Goal: Task Accomplishment & Management: Manage account settings

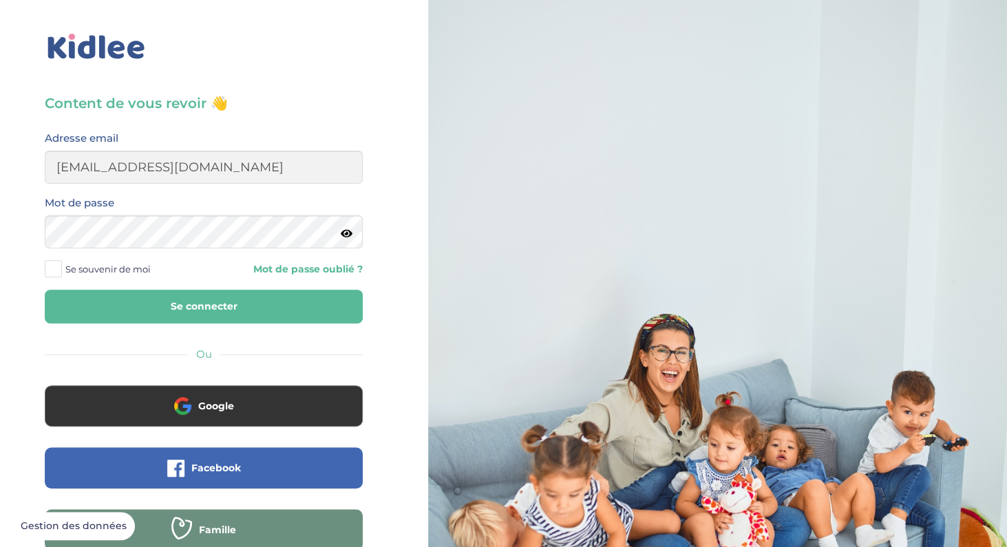
click at [253, 318] on button "Se connecter" at bounding box center [204, 307] width 318 height 34
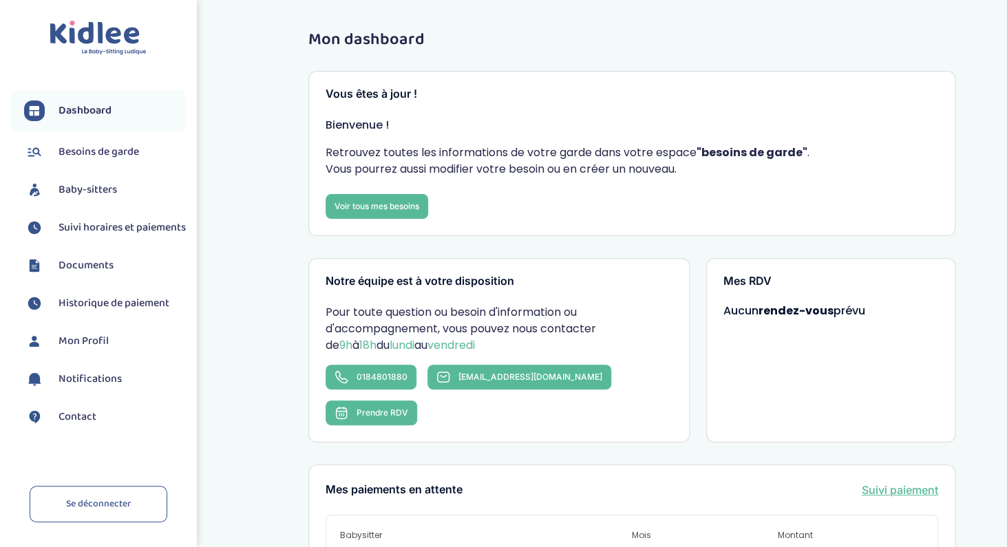
click at [84, 236] on span "Suivi horaires et paiements" at bounding box center [122, 228] width 127 height 17
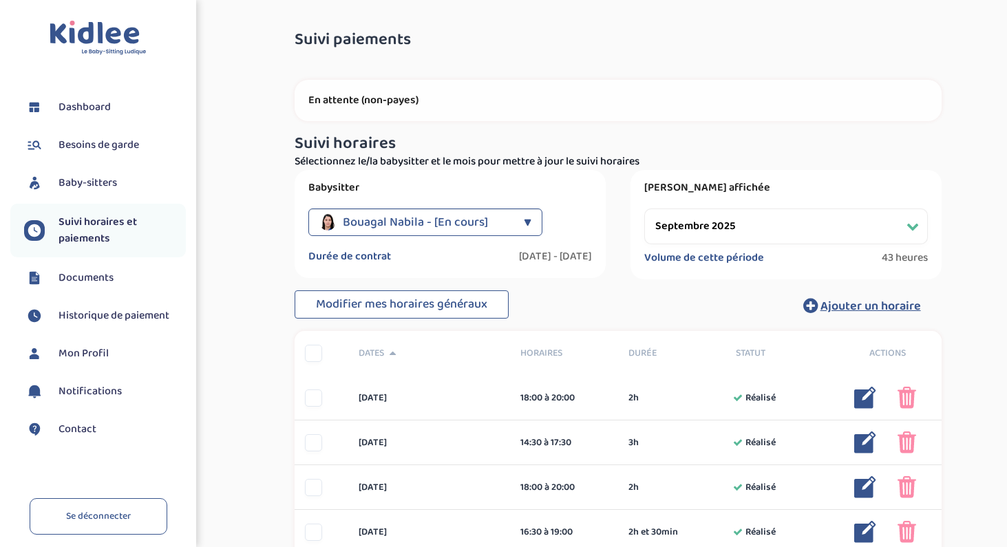
select select "septembre 2025"
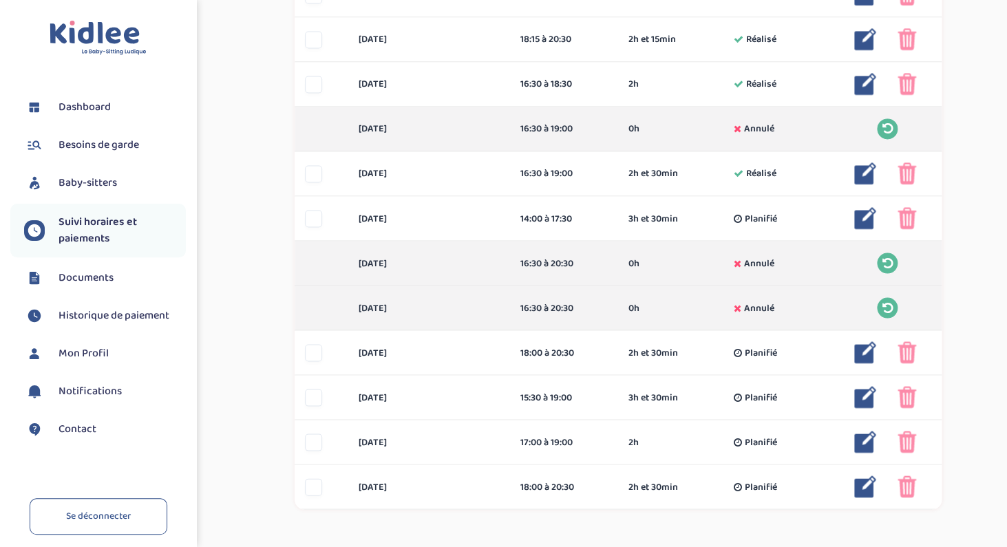
scroll to position [893, 0]
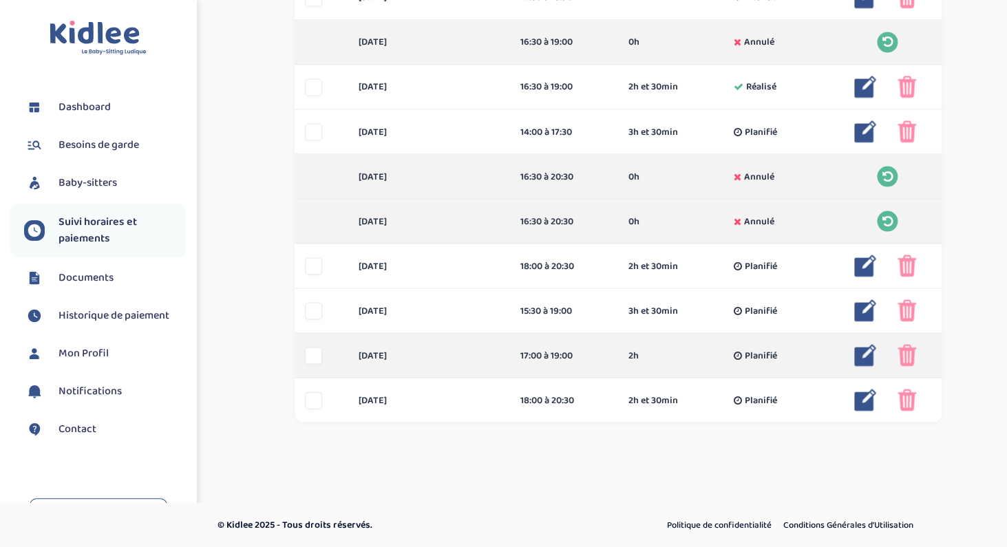
click at [865, 358] on img at bounding box center [865, 355] width 22 height 22
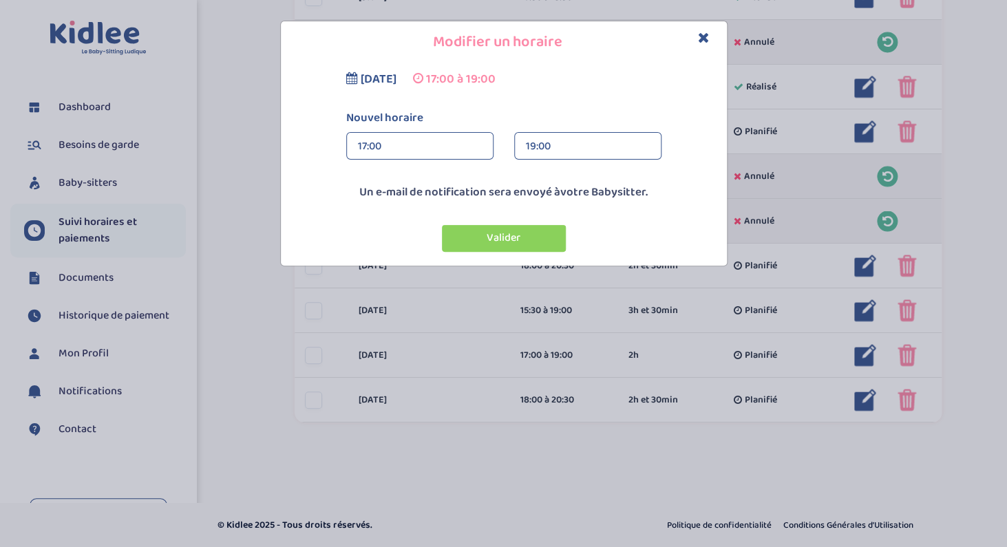
click at [549, 142] on div "19:00" at bounding box center [588, 147] width 124 height 28
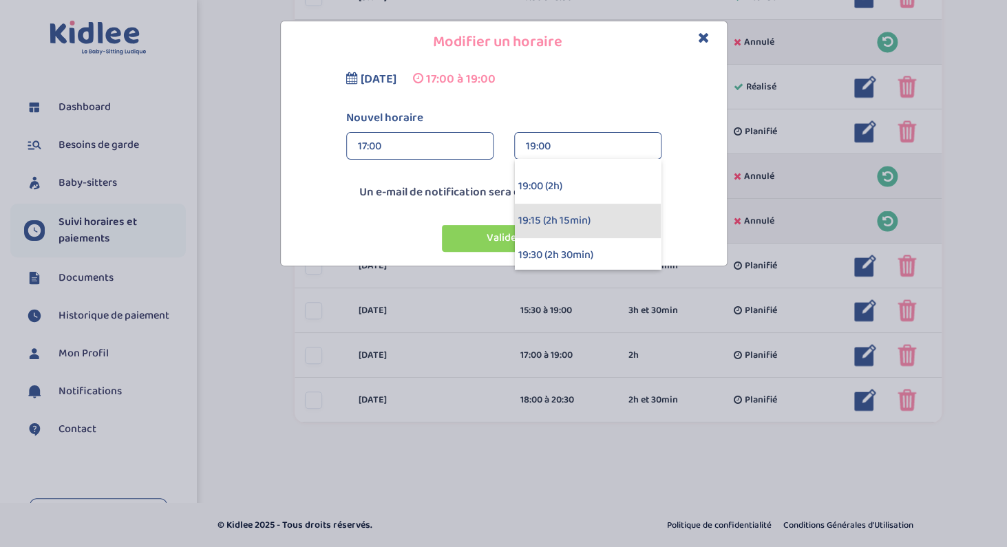
scroll to position [238, 0]
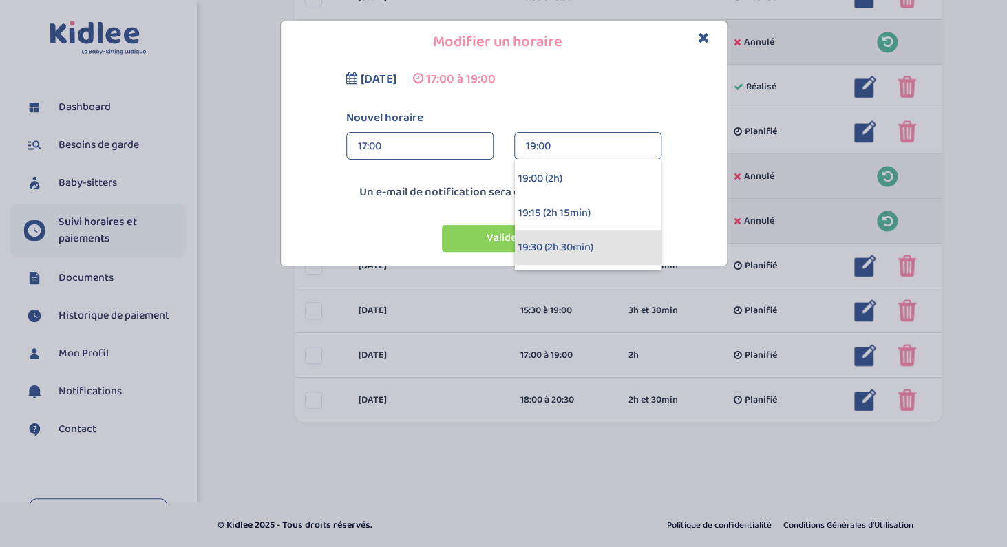
click at [549, 242] on div "19:30 (2h 30min)" at bounding box center [588, 248] width 146 height 34
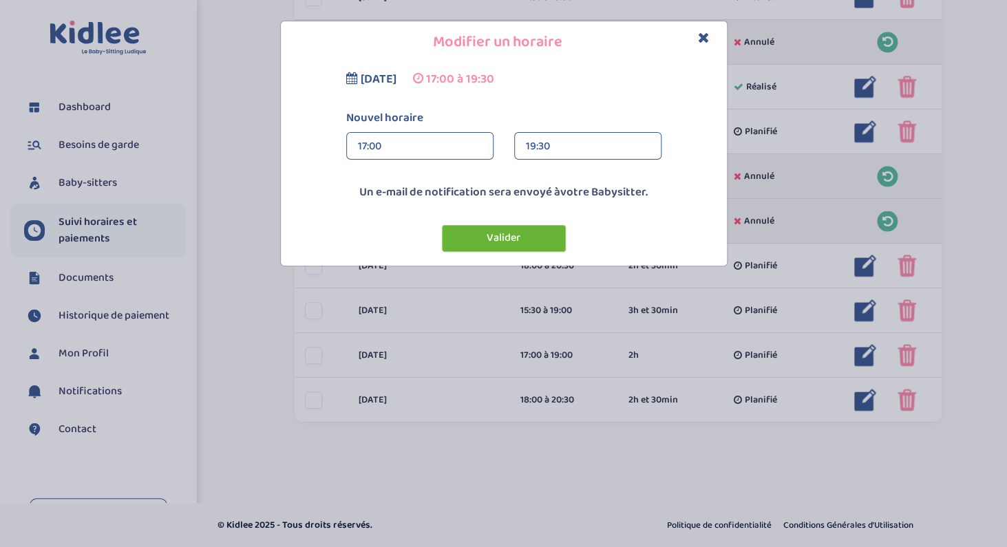
click at [518, 231] on button "Valider" at bounding box center [504, 238] width 124 height 27
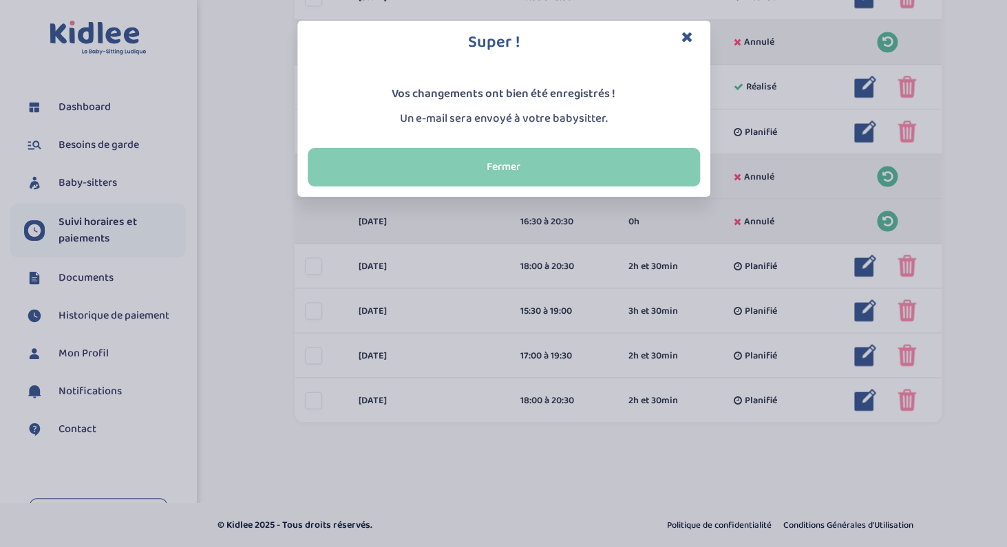
click at [597, 162] on button "Fermer" at bounding box center [504, 167] width 392 height 39
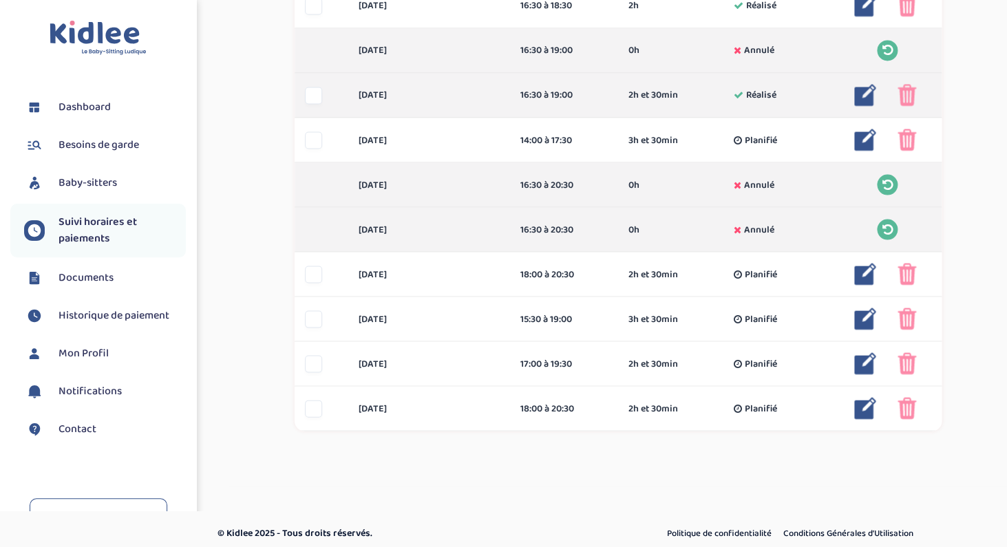
scroll to position [893, 0]
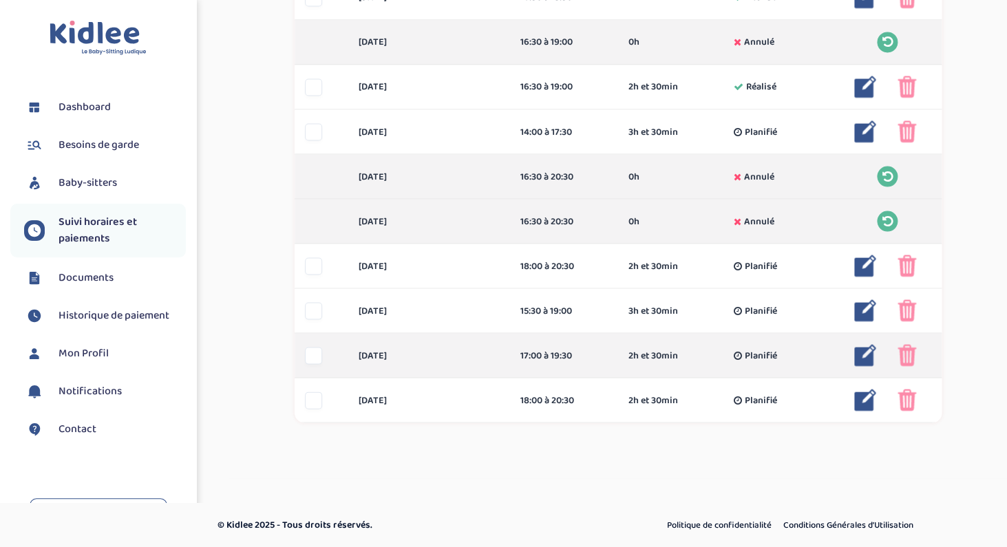
click at [867, 356] on img at bounding box center [865, 355] width 22 height 22
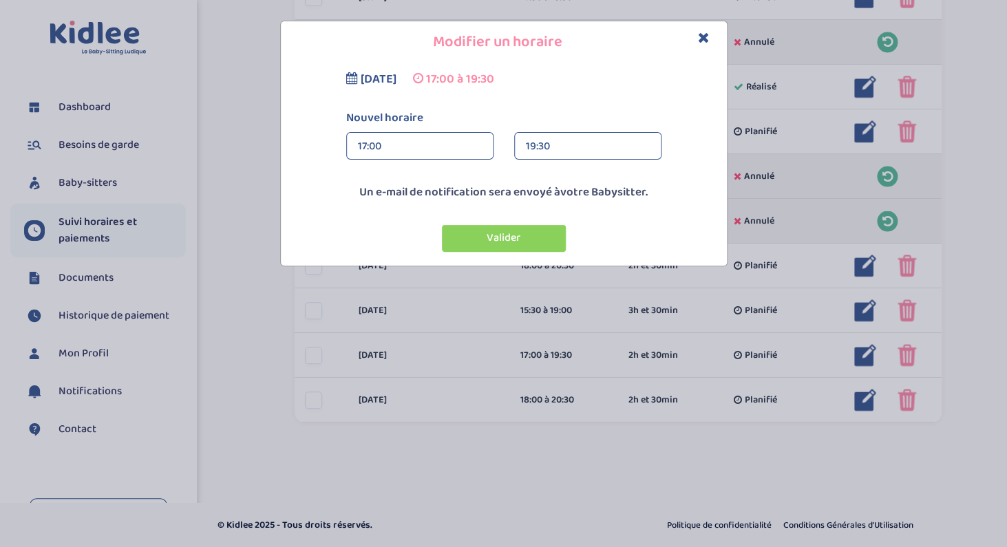
click at [546, 146] on div "19:30" at bounding box center [588, 147] width 124 height 28
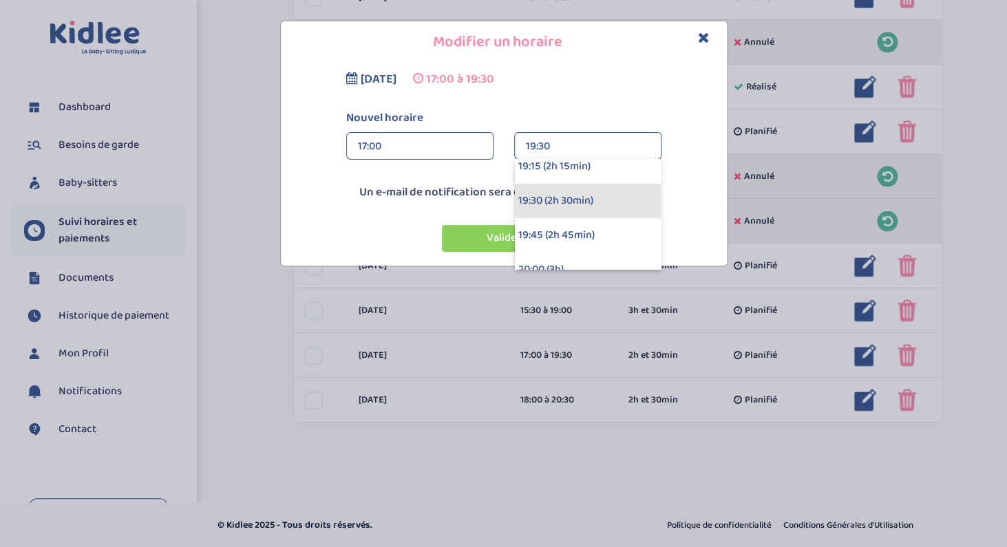
scroll to position [296, 0]
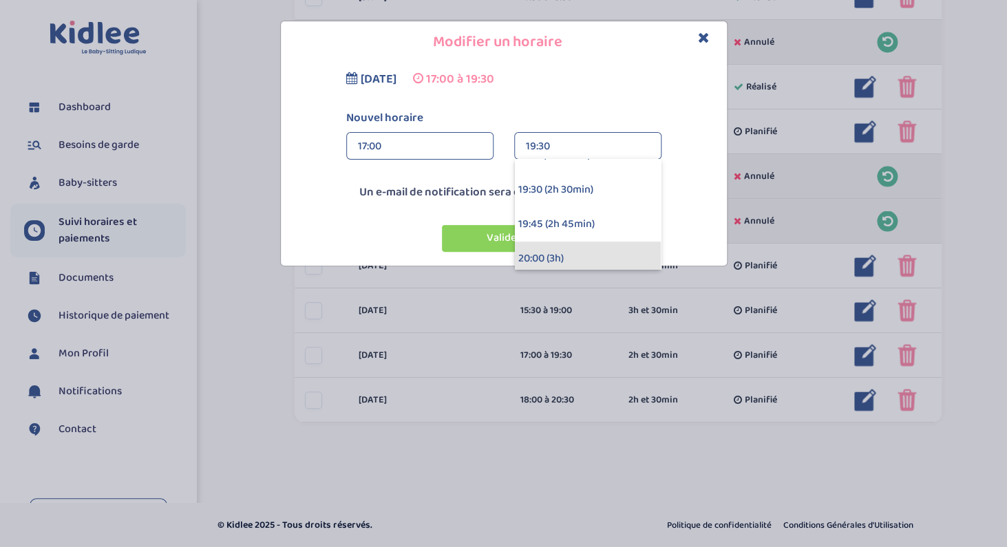
click at [546, 252] on div "20:00 (3h)" at bounding box center [588, 259] width 146 height 34
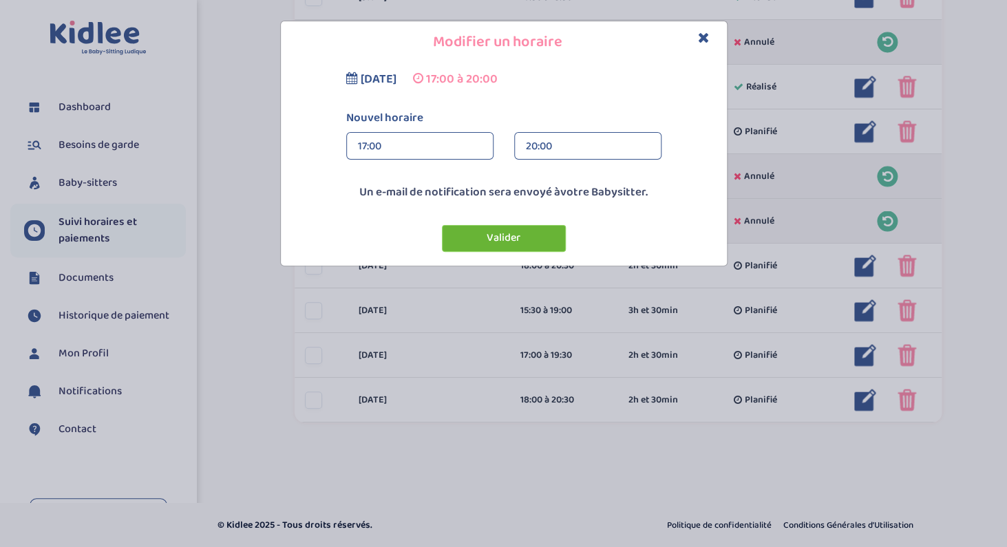
click at [524, 240] on button "Valider" at bounding box center [504, 238] width 124 height 27
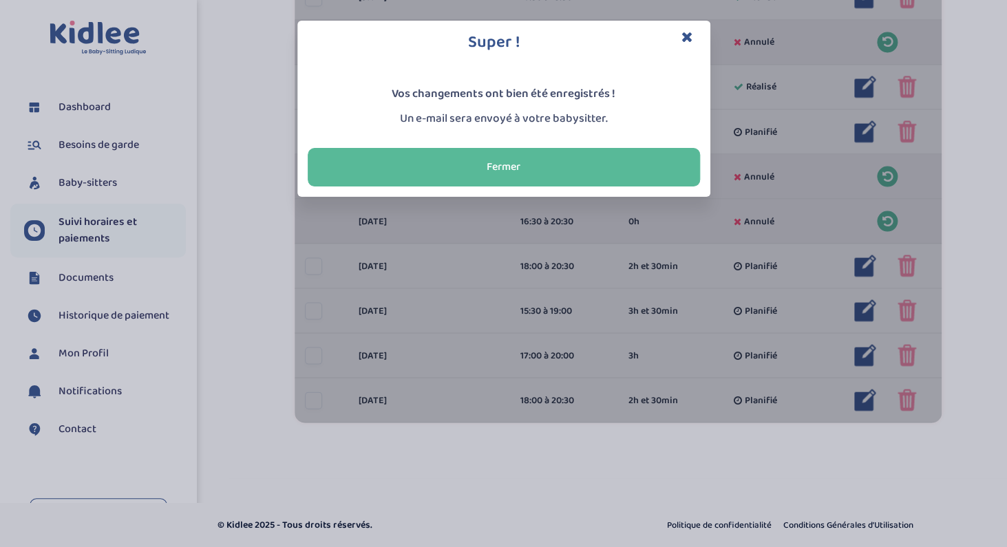
click at [687, 36] on icon "Close" at bounding box center [687, 37] width 12 height 14
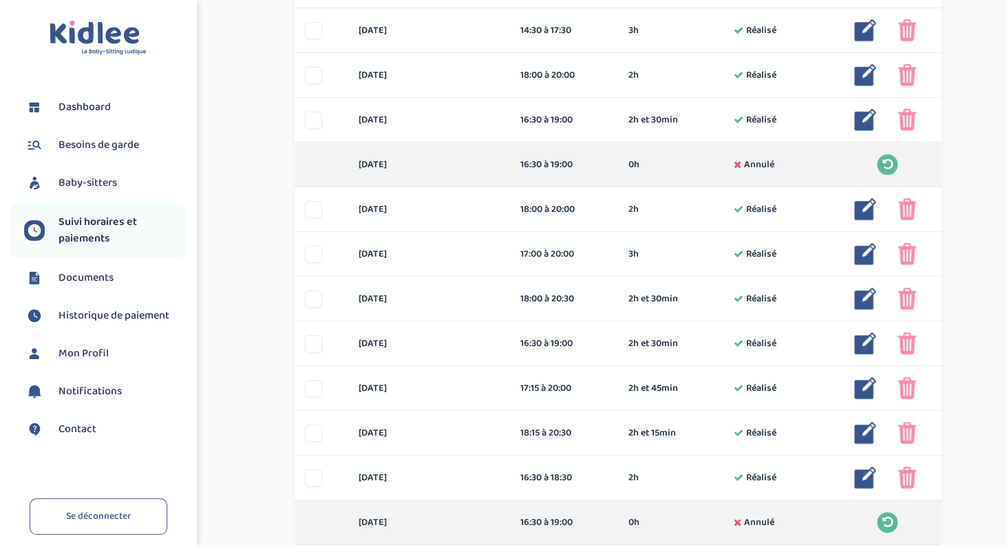
scroll to position [370, 0]
